Goal: Transaction & Acquisition: Register for event/course

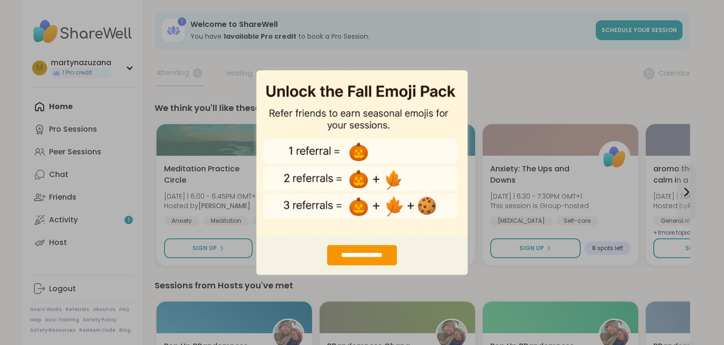
click at [544, 97] on div "**********" at bounding box center [362, 172] width 724 height 345
click at [375, 255] on div "**********" at bounding box center [362, 255] width 70 height 20
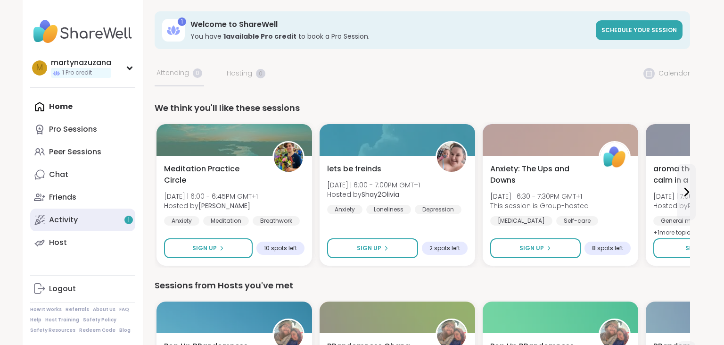
click at [91, 222] on link "Activity 1" at bounding box center [82, 219] width 105 height 23
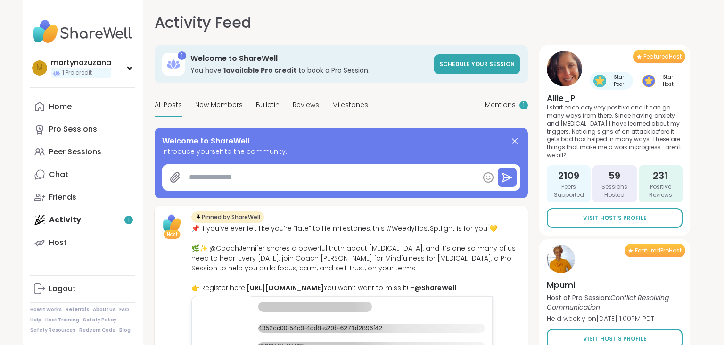
type textarea "*"
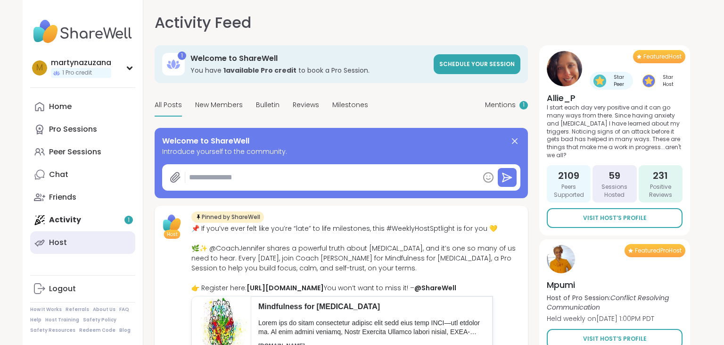
click at [99, 237] on link "Host" at bounding box center [82, 242] width 105 height 23
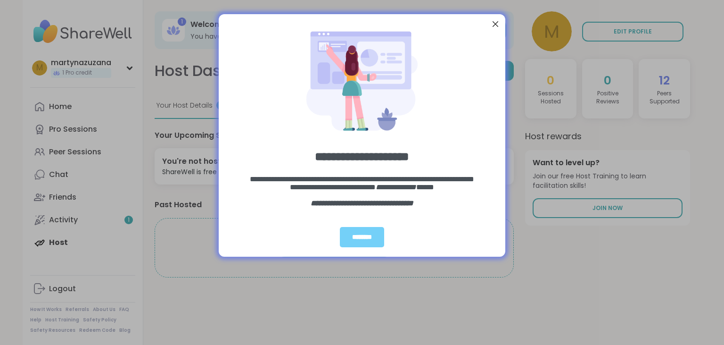
click at [498, 27] on div at bounding box center [495, 24] width 12 height 12
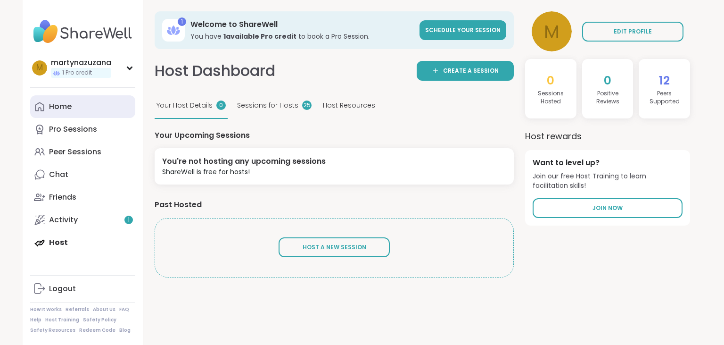
click at [78, 112] on link "Home" at bounding box center [82, 106] width 105 height 23
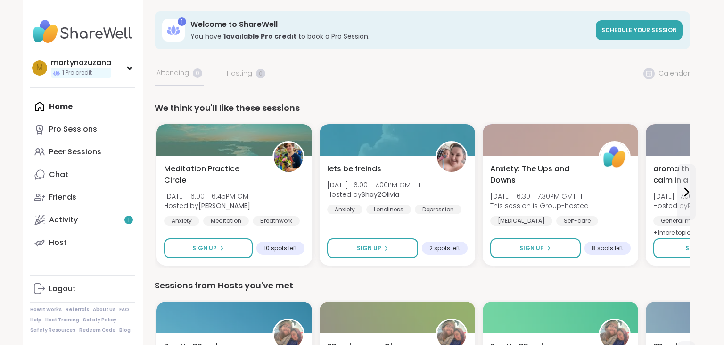
scroll to position [25, 0]
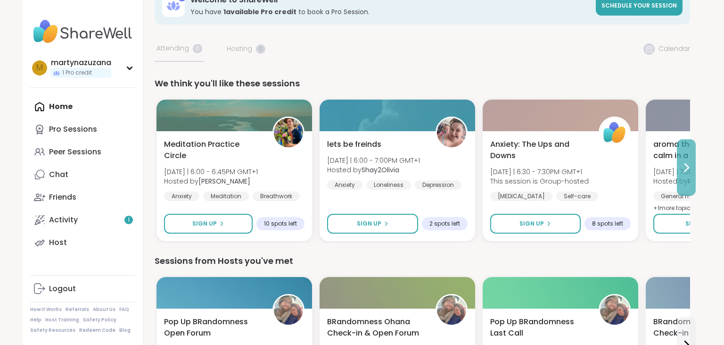
click at [690, 169] on icon at bounding box center [686, 167] width 11 height 11
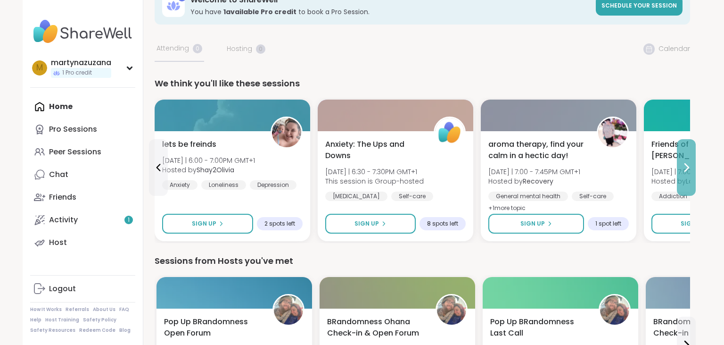
click at [690, 169] on icon at bounding box center [686, 167] width 11 height 11
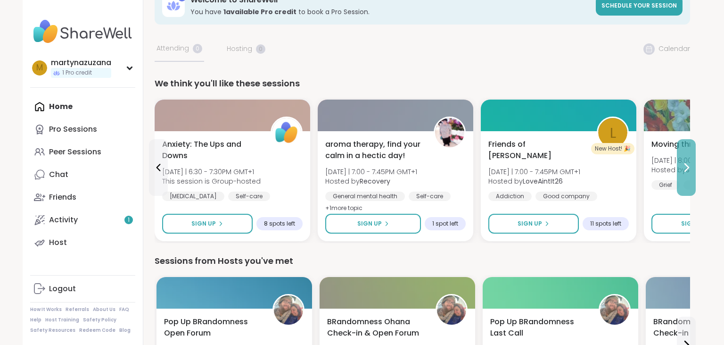
click at [690, 169] on icon at bounding box center [686, 167] width 11 height 11
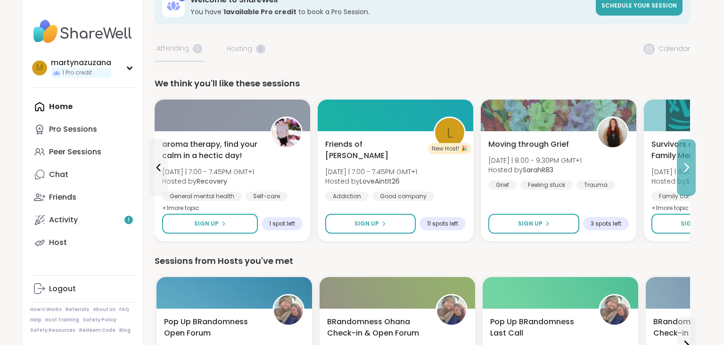
click at [690, 169] on icon at bounding box center [686, 167] width 11 height 11
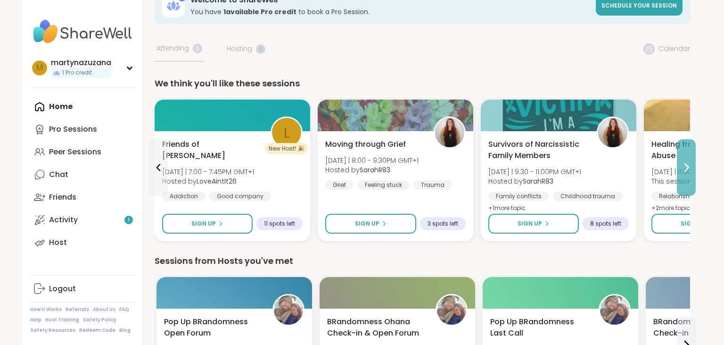
click at [690, 169] on icon at bounding box center [686, 167] width 11 height 11
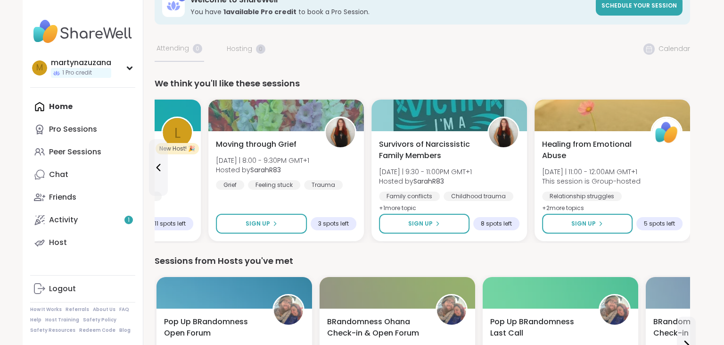
click at [690, 169] on div "Healing from Emotional Abuse [DATE] | 11:00 - 12:00AM GMT+1 This session is Gro…" at bounding box center [613, 186] width 156 height 110
